Goal: Transaction & Acquisition: Purchase product/service

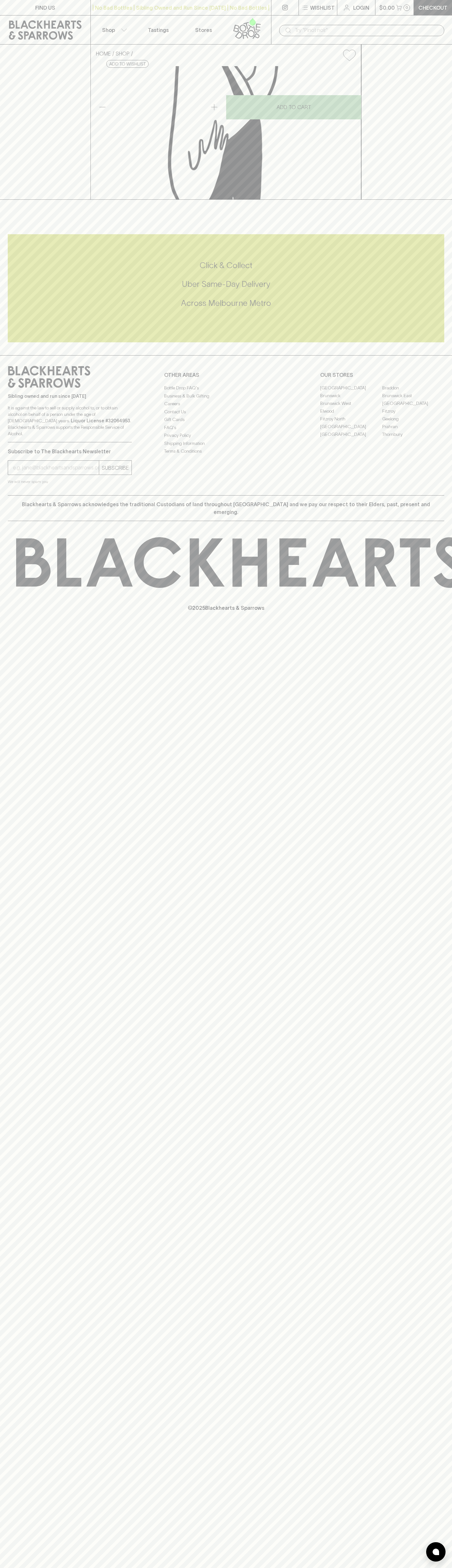
click at [391, 15] on div "$0.00 0" at bounding box center [394, 7] width 38 height 15
click at [445, 1304] on div "FIND US | No Bad Bottles | Sibling Owned and Run Since [DATE] | No Bad Bottles …" at bounding box center [226, 784] width 452 height 1568
click at [305, 1567] on html "FIND US | No Bad Bottles | Sibling Owned and Run Since 2006 | No Bad Bottles | …" at bounding box center [226, 784] width 452 height 1568
click at [11, 904] on div "FIND US | No Bad Bottles | Sibling Owned and Run Since 2006 | No Bad Bottles | …" at bounding box center [226, 784] width 452 height 1568
